Goal: Task Accomplishment & Management: Manage account settings

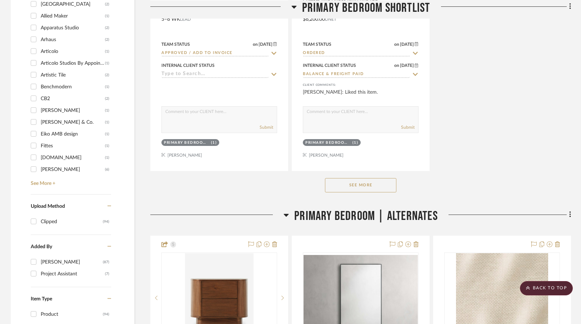
scroll to position [1029, 0]
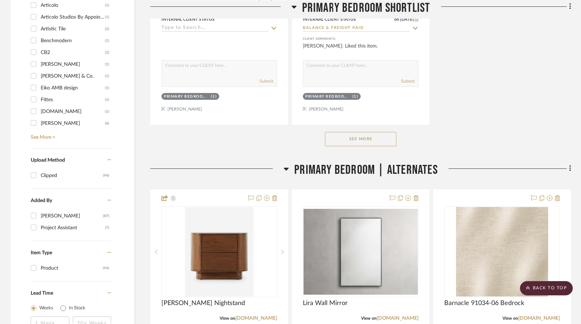
click at [357, 138] on button "See More" at bounding box center [360, 139] width 71 height 14
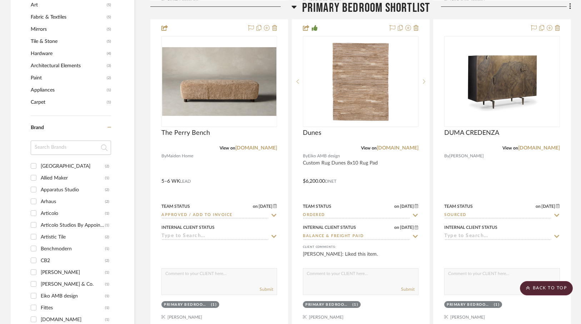
scroll to position [821, 0]
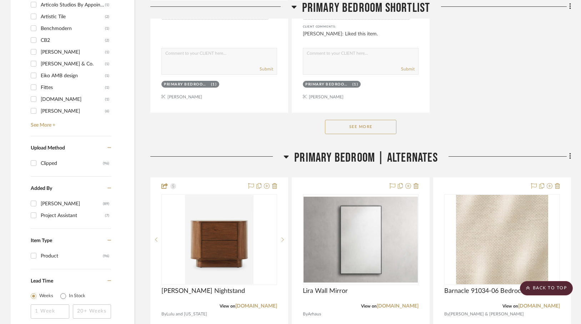
scroll to position [1049, 0]
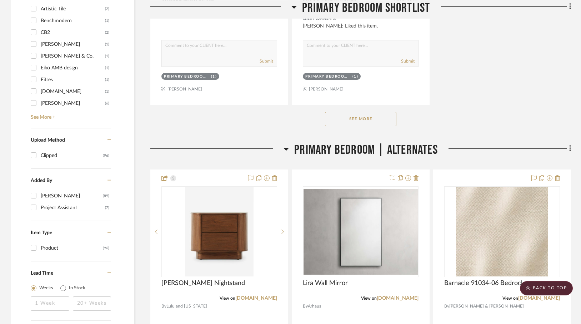
click at [347, 117] on button "See More" at bounding box center [360, 119] width 71 height 14
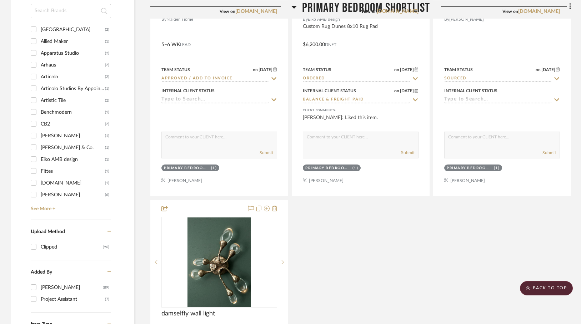
scroll to position [1005, 0]
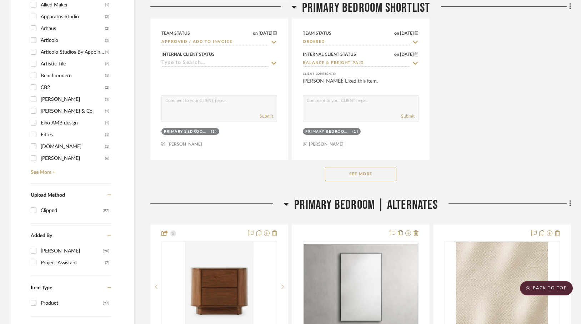
scroll to position [1041, 0]
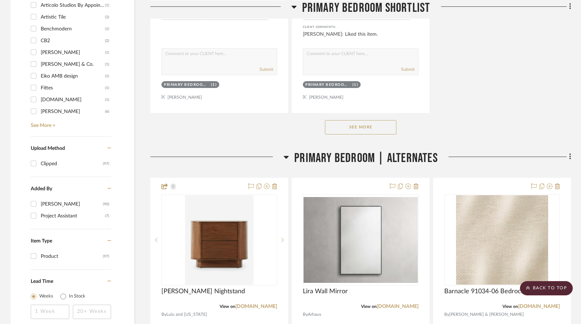
click at [343, 126] on button "See More" at bounding box center [360, 127] width 71 height 14
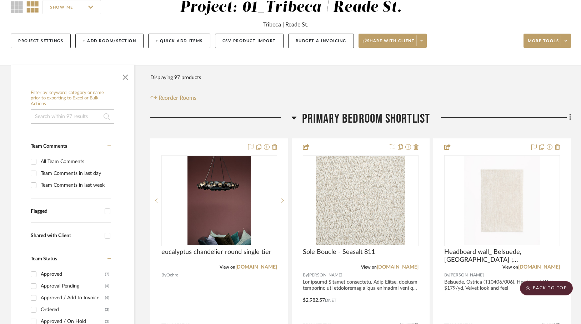
scroll to position [0, 0]
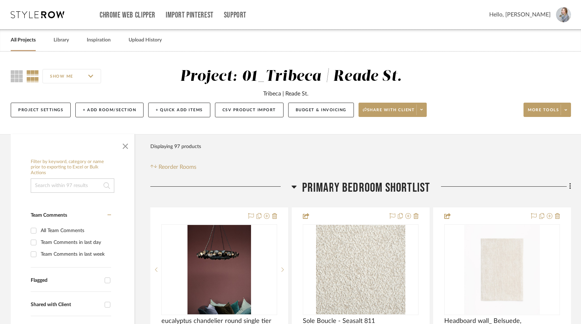
click at [47, 185] on input at bounding box center [73, 185] width 84 height 14
type input "articolo"
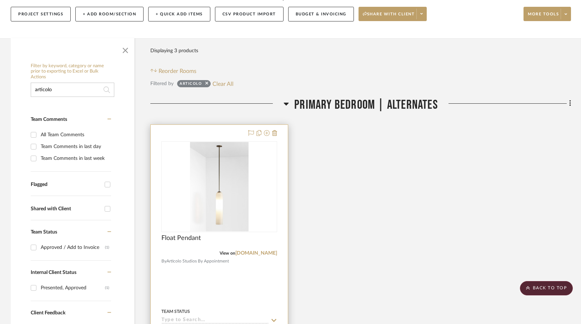
scroll to position [42, 0]
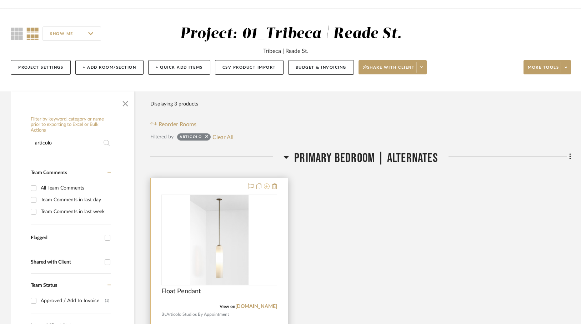
click at [267, 185] on icon at bounding box center [267, 186] width 6 height 6
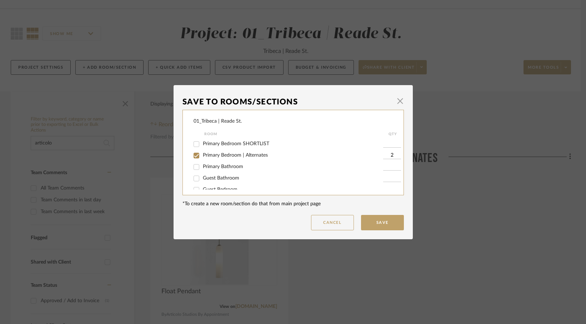
click at [194, 155] on input "Primary Bedroom | Alternates" at bounding box center [196, 155] width 11 height 11
checkbox input "false"
click at [194, 144] on input "Primary Bedroom SHORTLIST" at bounding box center [196, 143] width 11 height 11
checkbox input "true"
type input "1"
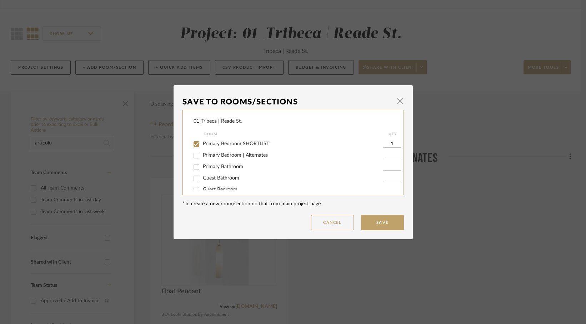
drag, startPoint x: 389, startPoint y: 140, endPoint x: 389, endPoint y: 145, distance: 4.7
click at [389, 145] on input "1" at bounding box center [392, 143] width 18 height 7
type input "2"
click at [365, 224] on button "Save" at bounding box center [382, 222] width 43 height 15
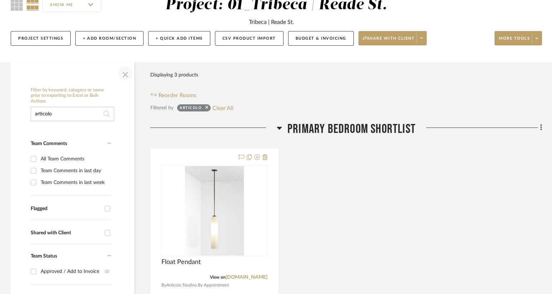
scroll to position [72, 0]
click at [127, 74] on span "button" at bounding box center [125, 72] width 17 height 17
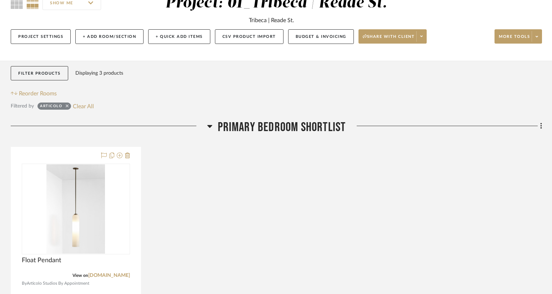
click at [67, 106] on icon at bounding box center [67, 105] width 3 height 3
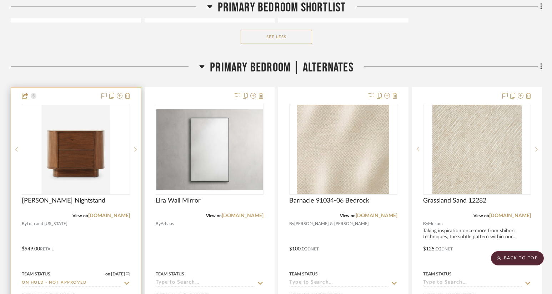
scroll to position [1131, 0]
click at [126, 96] on icon at bounding box center [127, 97] width 5 height 6
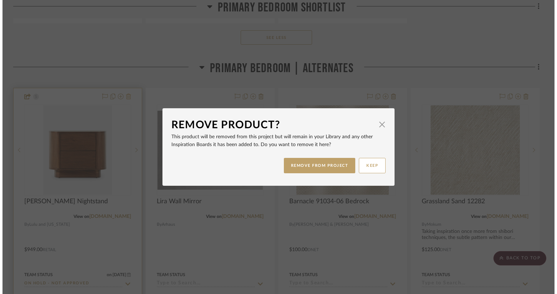
scroll to position [0, 0]
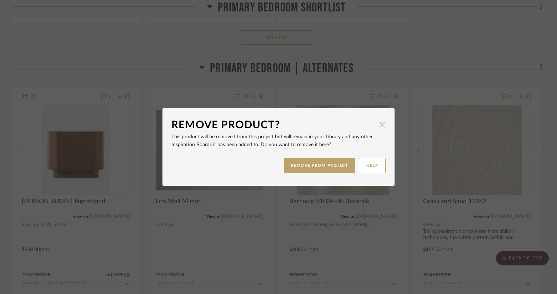
click at [379, 122] on span "button" at bounding box center [382, 124] width 14 height 14
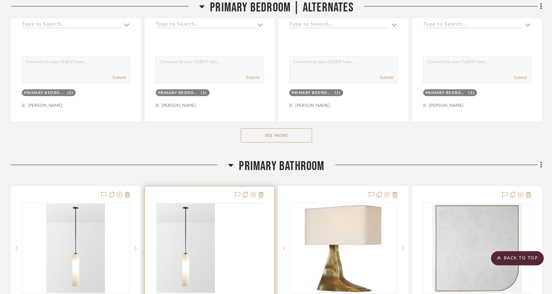
scroll to position [1510, 0]
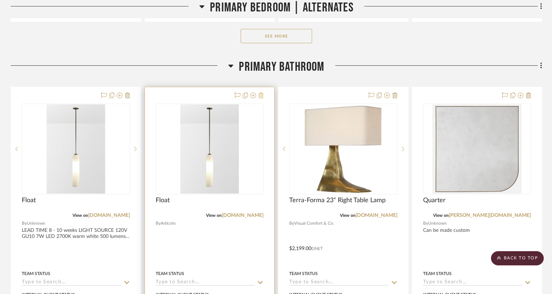
click at [261, 93] on icon at bounding box center [261, 95] width 5 height 6
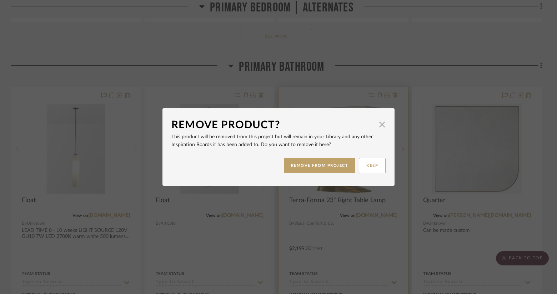
drag, startPoint x: 338, startPoint y: 166, endPoint x: 311, endPoint y: 161, distance: 27.5
click at [338, 166] on button "REMOVE FROM PROJECT" at bounding box center [320, 165] width 72 height 15
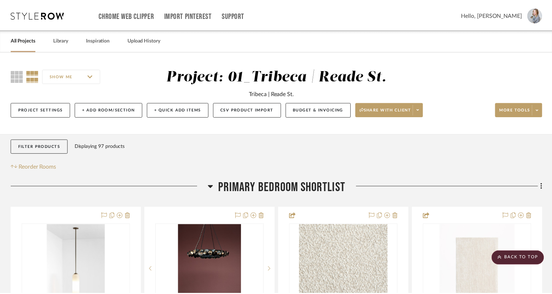
scroll to position [1510, 0]
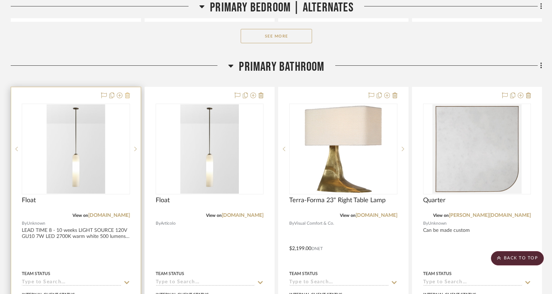
click at [130, 97] on icon at bounding box center [127, 95] width 5 height 6
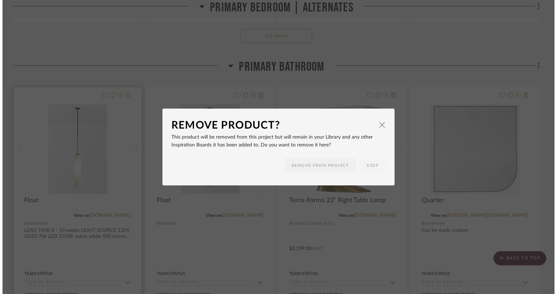
scroll to position [0, 0]
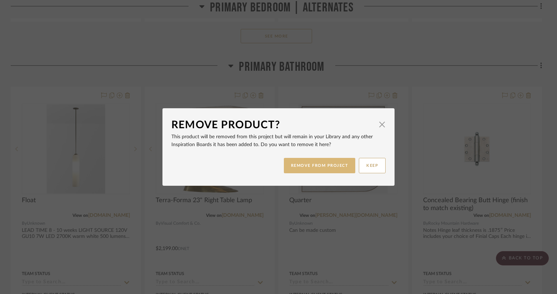
click at [320, 162] on button "REMOVE FROM PROJECT" at bounding box center [320, 165] width 72 height 15
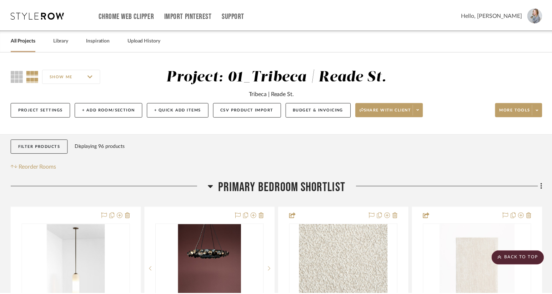
scroll to position [1510, 0]
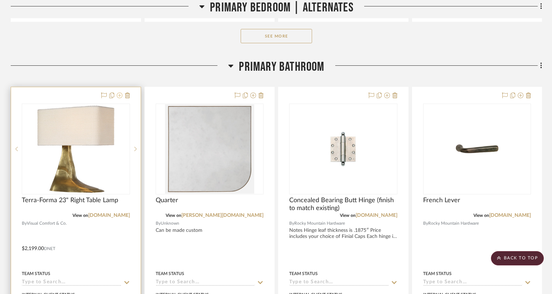
click at [120, 95] on icon at bounding box center [120, 95] width 6 height 6
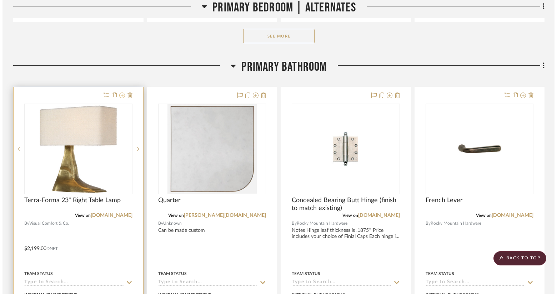
scroll to position [0, 0]
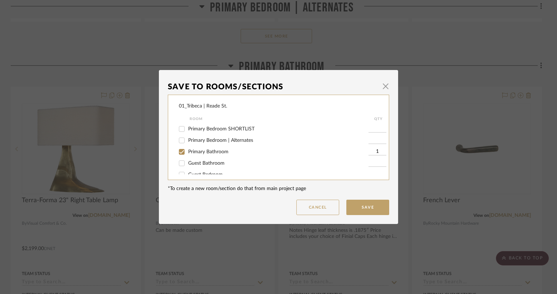
click at [179, 130] on input "Primary Bedroom SHORTLIST" at bounding box center [181, 128] width 11 height 11
checkbox input "true"
type input "1"
drag, startPoint x: 178, startPoint y: 154, endPoint x: 210, endPoint y: 169, distance: 35.3
click at [178, 154] on input "Primary Bathroom" at bounding box center [181, 151] width 11 height 11
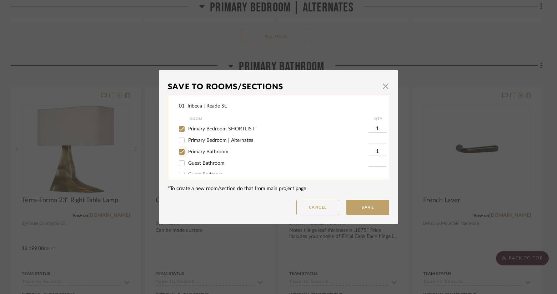
checkbox input "false"
click at [366, 207] on button "Save" at bounding box center [367, 207] width 43 height 15
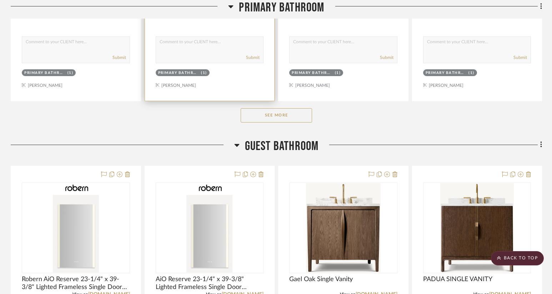
scroll to position [1806, 0]
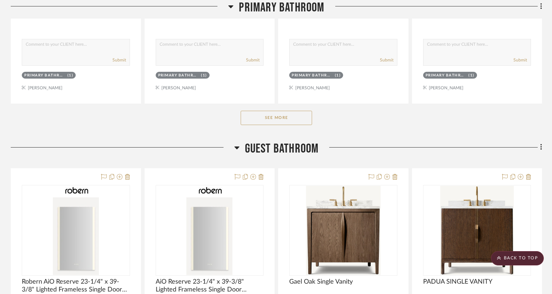
click at [296, 112] on button "See More" at bounding box center [276, 118] width 71 height 14
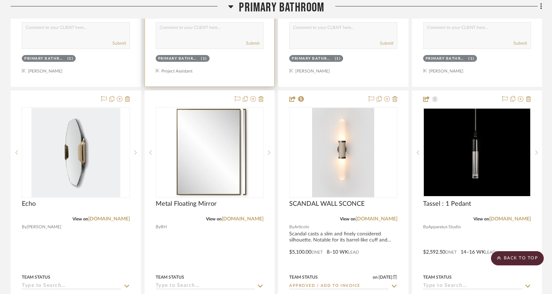
scroll to position [2148, 0]
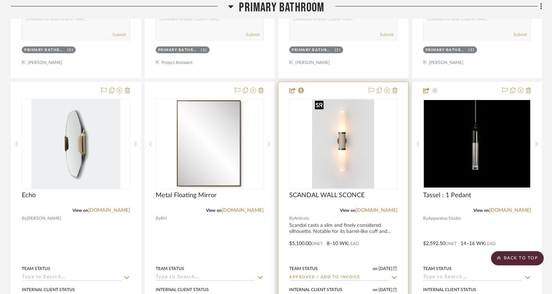
click at [332, 145] on img "0" at bounding box center [343, 143] width 62 height 89
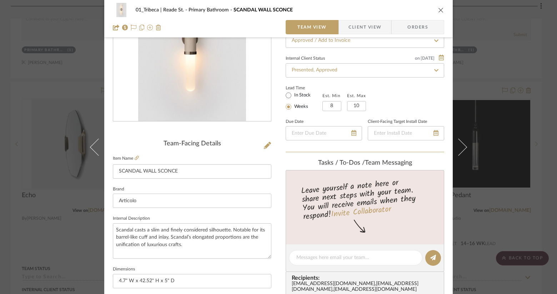
scroll to position [19, 0]
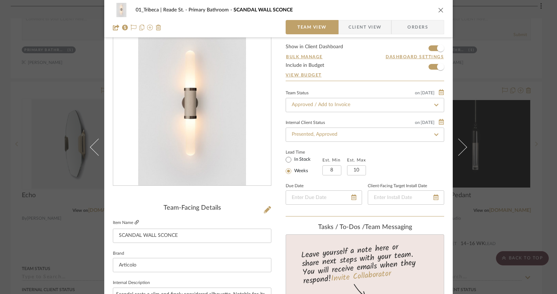
click at [135, 223] on icon at bounding box center [137, 222] width 4 height 4
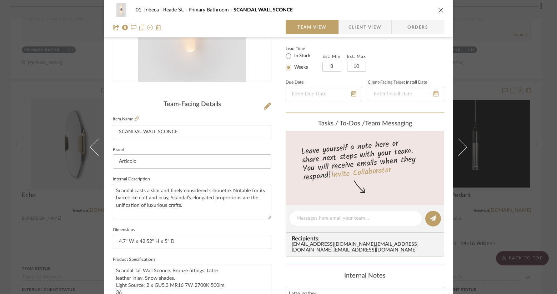
scroll to position [136, 0]
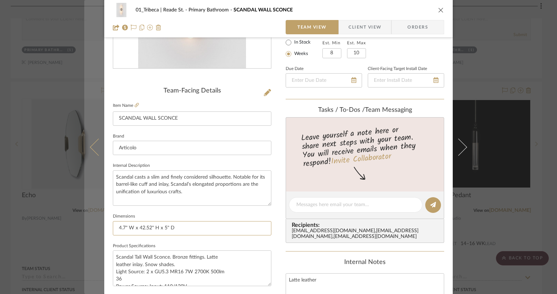
drag, startPoint x: 177, startPoint y: 229, endPoint x: 85, endPoint y: 223, distance: 93.0
click at [85, 223] on mat-dialog-content "01_Tribeca | Reade St. Primary Bathroom SCANDAL WALL SCONCE Team View Client Vi…" at bounding box center [278, 200] width 389 height 660
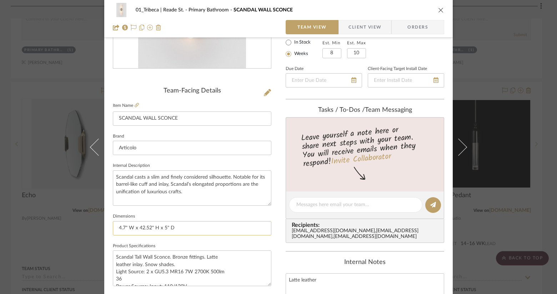
drag, startPoint x: 136, startPoint y: 230, endPoint x: 157, endPoint y: 229, distance: 20.4
click at [137, 230] on input "4.7" W x 42.52" H x 5" D" at bounding box center [192, 228] width 159 height 14
drag, startPoint x: 174, startPoint y: 227, endPoint x: 111, endPoint y: 229, distance: 62.2
click at [113, 229] on input "4.7" W x 42.52" H x 5" D" at bounding box center [192, 228] width 159 height 14
type input "29.92" H"
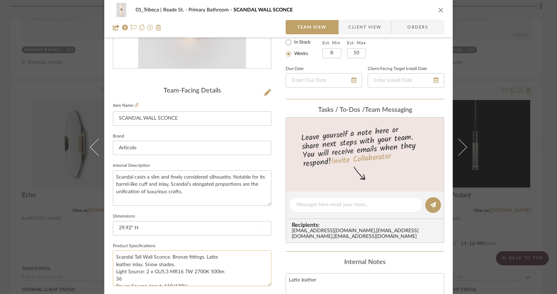
click at [139, 256] on textarea "Scandal Tall Wall Sconce. Bronze fittings. Latte leather inlay. Snow shades. Li…" at bounding box center [192, 267] width 159 height 35
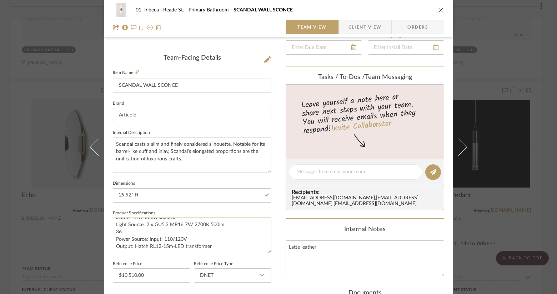
scroll to position [0, 0]
drag, startPoint x: 180, startPoint y: 238, endPoint x: 120, endPoint y: 210, distance: 65.8
click at [120, 210] on fieldset "Product Specifications Scandal Tall Wall Sconce. Bronze fittings. Latte leather…" at bounding box center [192, 230] width 159 height 45
click at [113, 225] on textarea at bounding box center [192, 234] width 159 height 35
paste textarea "LEAD TIME 8 - 10 weeks LIGHT SOURCE 2 x 12V 7W LED MR16 GU5.3 2700K warm white …"
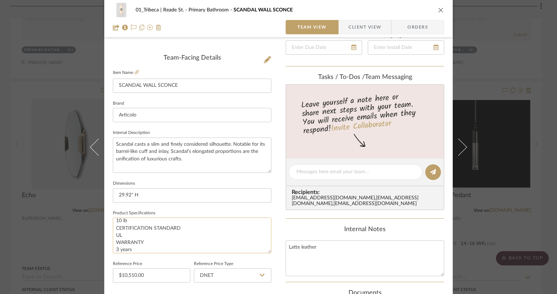
scroll to position [123, 0]
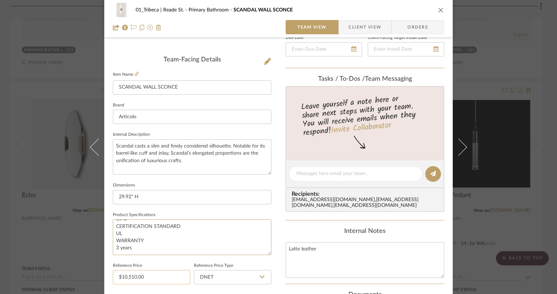
type textarea "LEAD TIME 8 - 10 weeks LIGHT SOURCE 2 x 12V 7W LED MR16 GU5.3 2700K warm white …"
type input "10510.00"
drag, startPoint x: 149, startPoint y: 273, endPoint x: 122, endPoint y: 269, distance: 27.4
click at [122, 269] on fieldset "Reference Price 10510.00" at bounding box center [151, 273] width 77 height 24
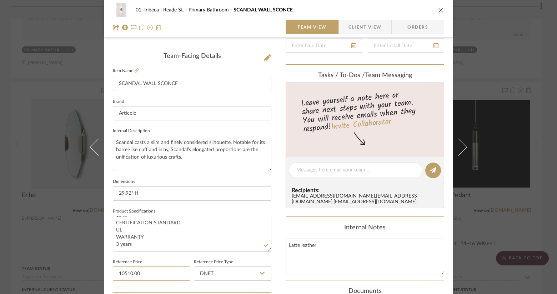
drag, startPoint x: 145, startPoint y: 273, endPoint x: 104, endPoint y: 270, distance: 40.5
click at [104, 270] on div "01_Tribeca | Reade St. Primary Bathroom SCANDAL WALL SCONCE Team View Client Vi…" at bounding box center [278, 165] width 349 height 660
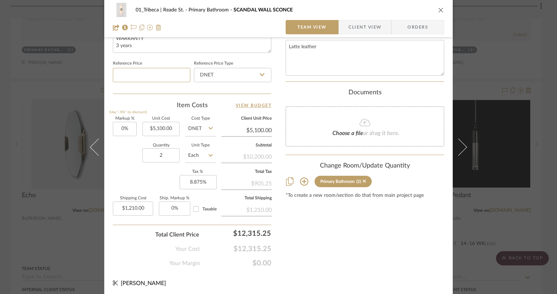
scroll to position [370, 0]
type input "5100.00"
click at [163, 130] on input "5100.00" at bounding box center [160, 128] width 37 height 14
type input "1210.00"
drag, startPoint x: 136, startPoint y: 199, endPoint x: 134, endPoint y: 204, distance: 5.6
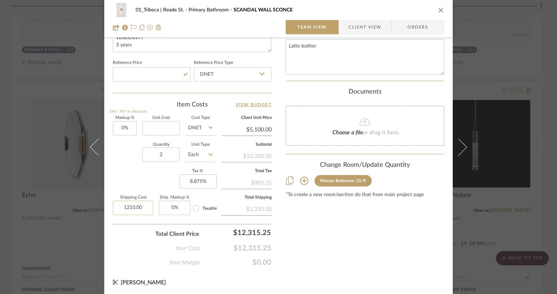
click at [136, 201] on input "1210.00" at bounding box center [133, 208] width 40 height 14
type input "$0.00"
drag, startPoint x: 137, startPoint y: 206, endPoint x: 125, endPoint y: 205, distance: 12.6
click at [126, 205] on input "1210.00" at bounding box center [133, 208] width 40 height 14
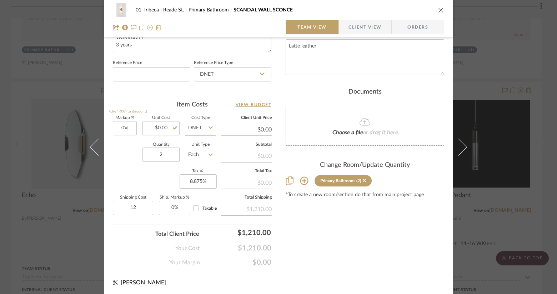
type input "1"
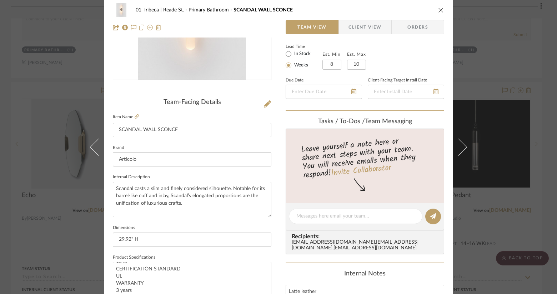
scroll to position [0, 0]
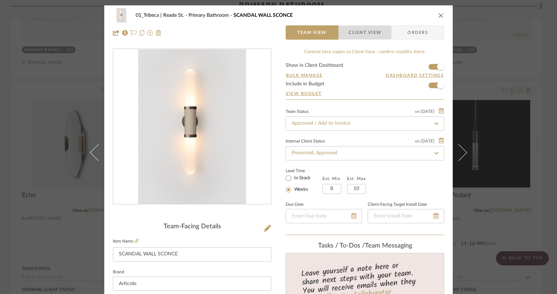
click at [355, 36] on span "Client View" at bounding box center [365, 32] width 33 height 14
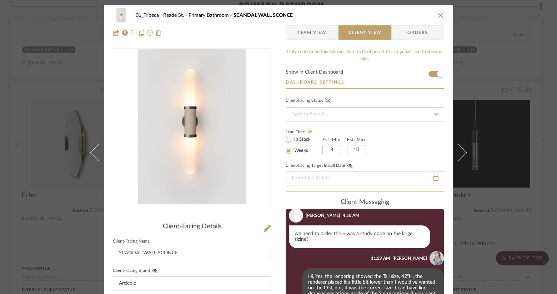
scroll to position [76, 0]
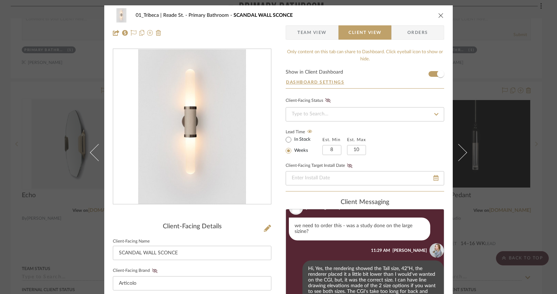
checkbox input "false"
click at [302, 35] on span "Team View" at bounding box center [311, 32] width 29 height 14
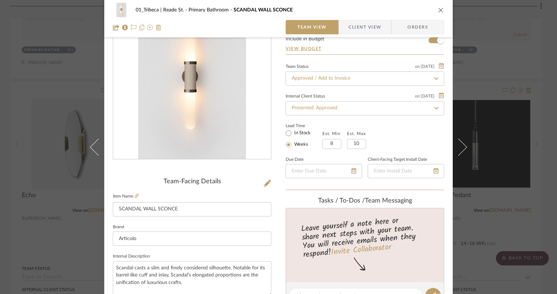
scroll to position [140, 0]
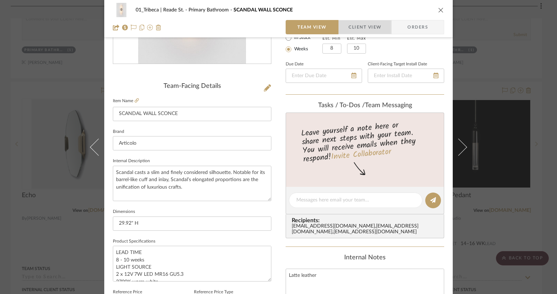
click at [352, 29] on span "Client View" at bounding box center [365, 27] width 33 height 14
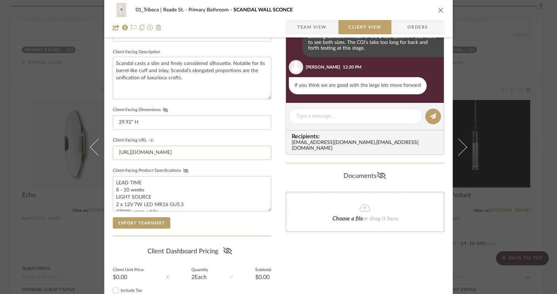
scroll to position [250, 0]
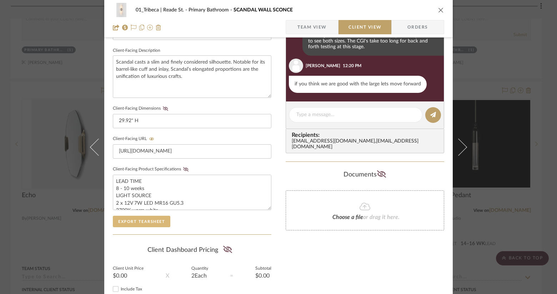
click at [132, 221] on button "Export Tearsheet" at bounding box center [141, 221] width 57 height 11
